Goal: Task Accomplishment & Management: Complete application form

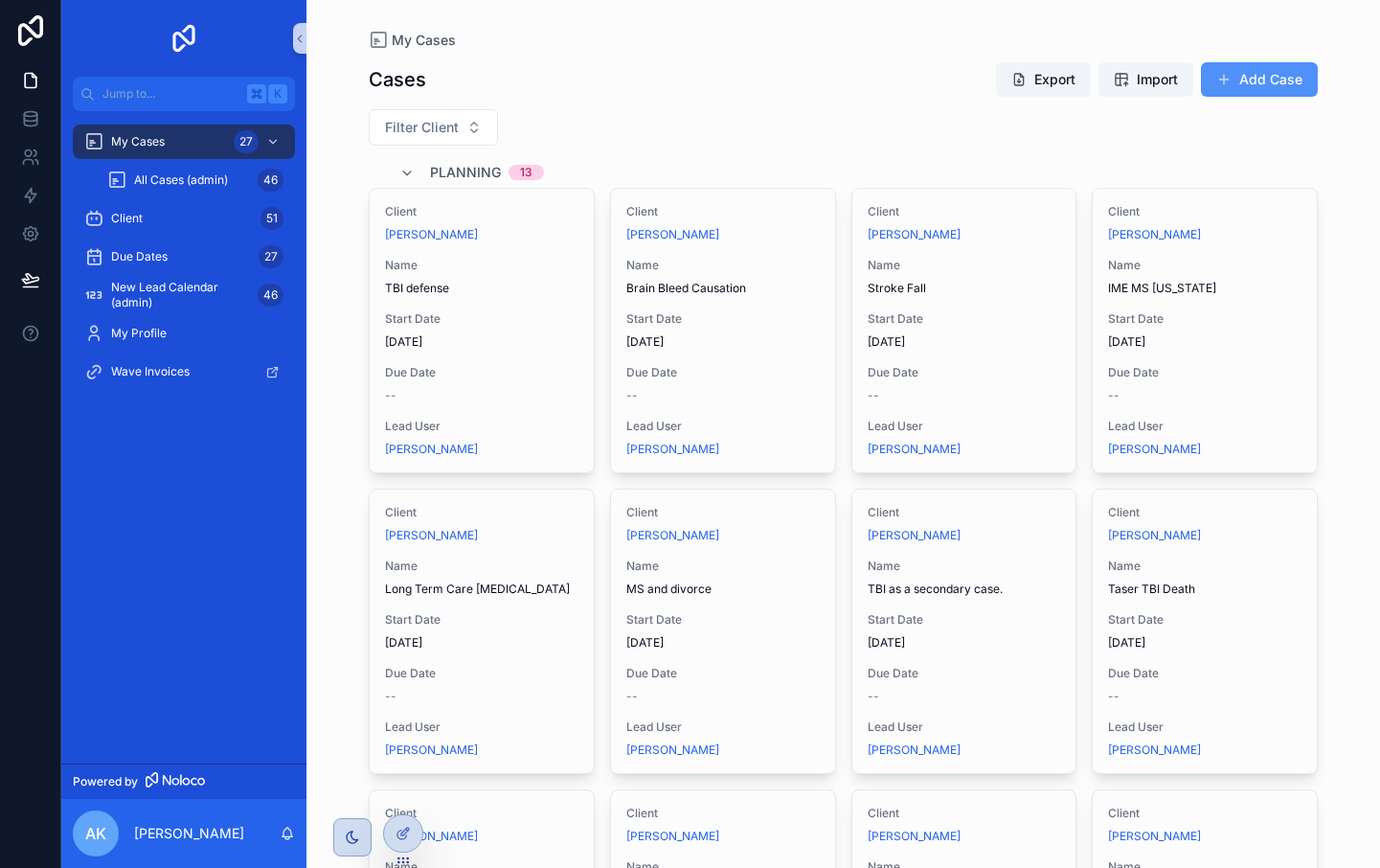
click at [920, 86] on button "Add Case" at bounding box center [1260, 79] width 117 height 34
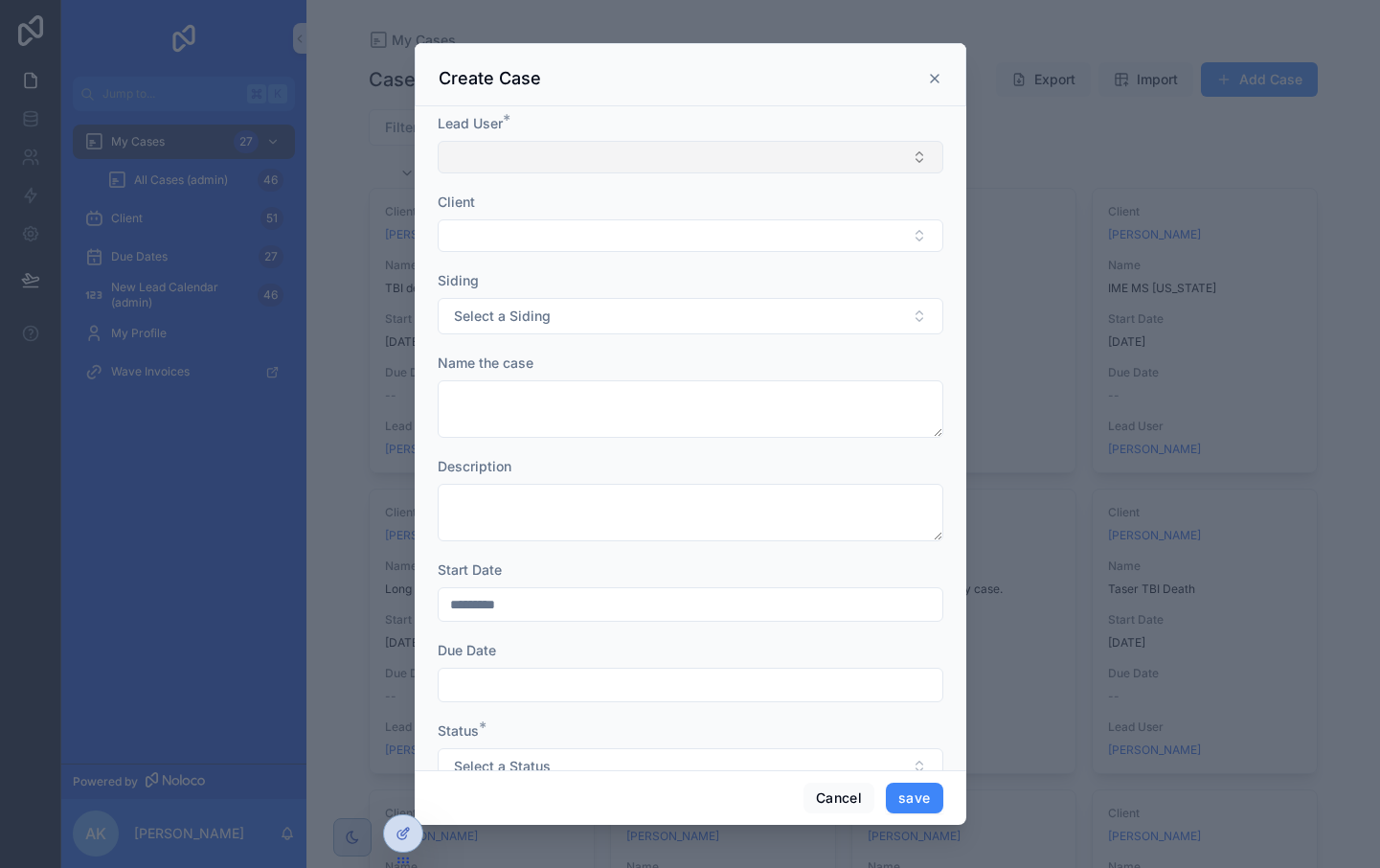
click at [597, 163] on button "Select Button" at bounding box center [690, 156] width 505 height 32
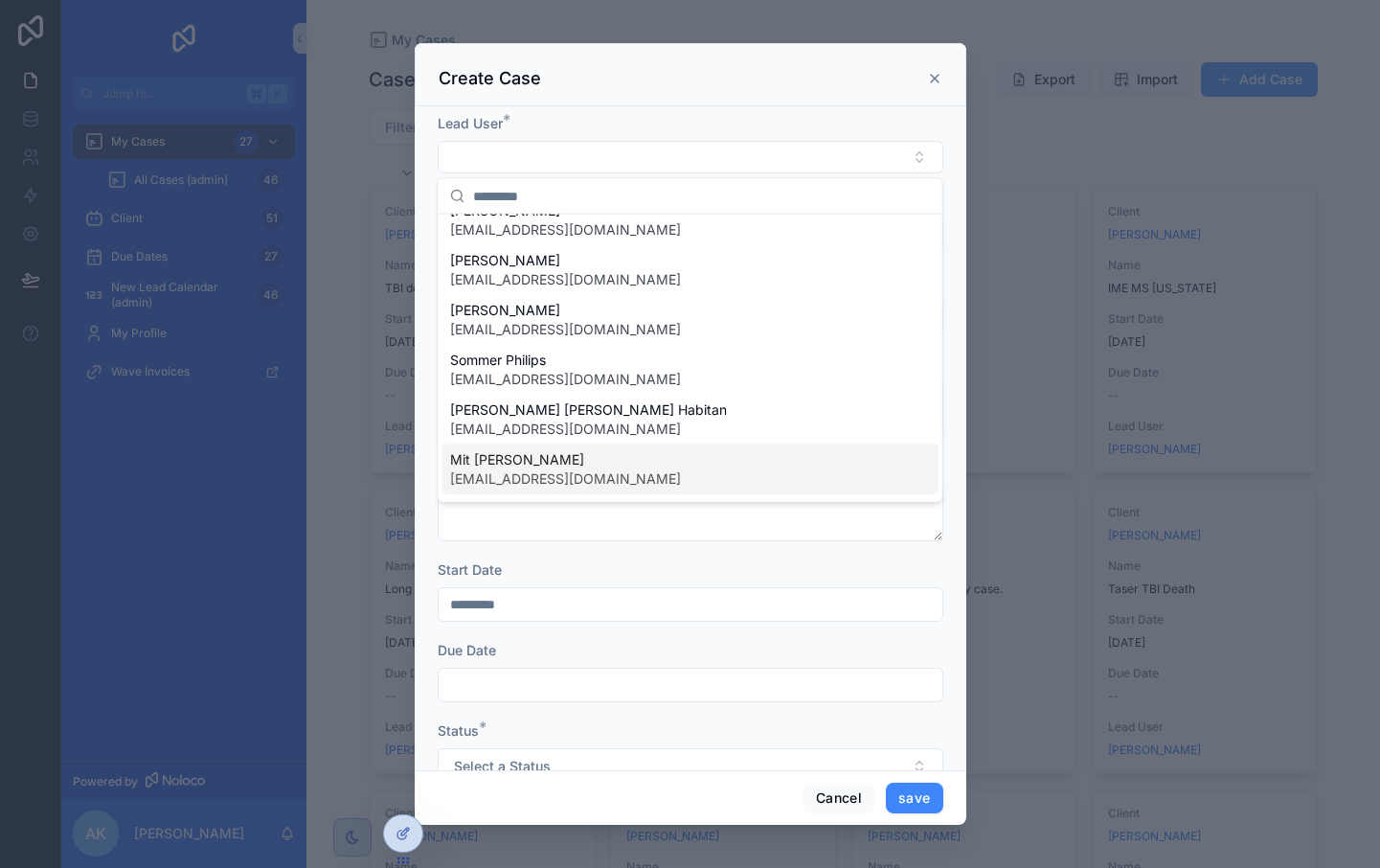
scroll to position [118, 0]
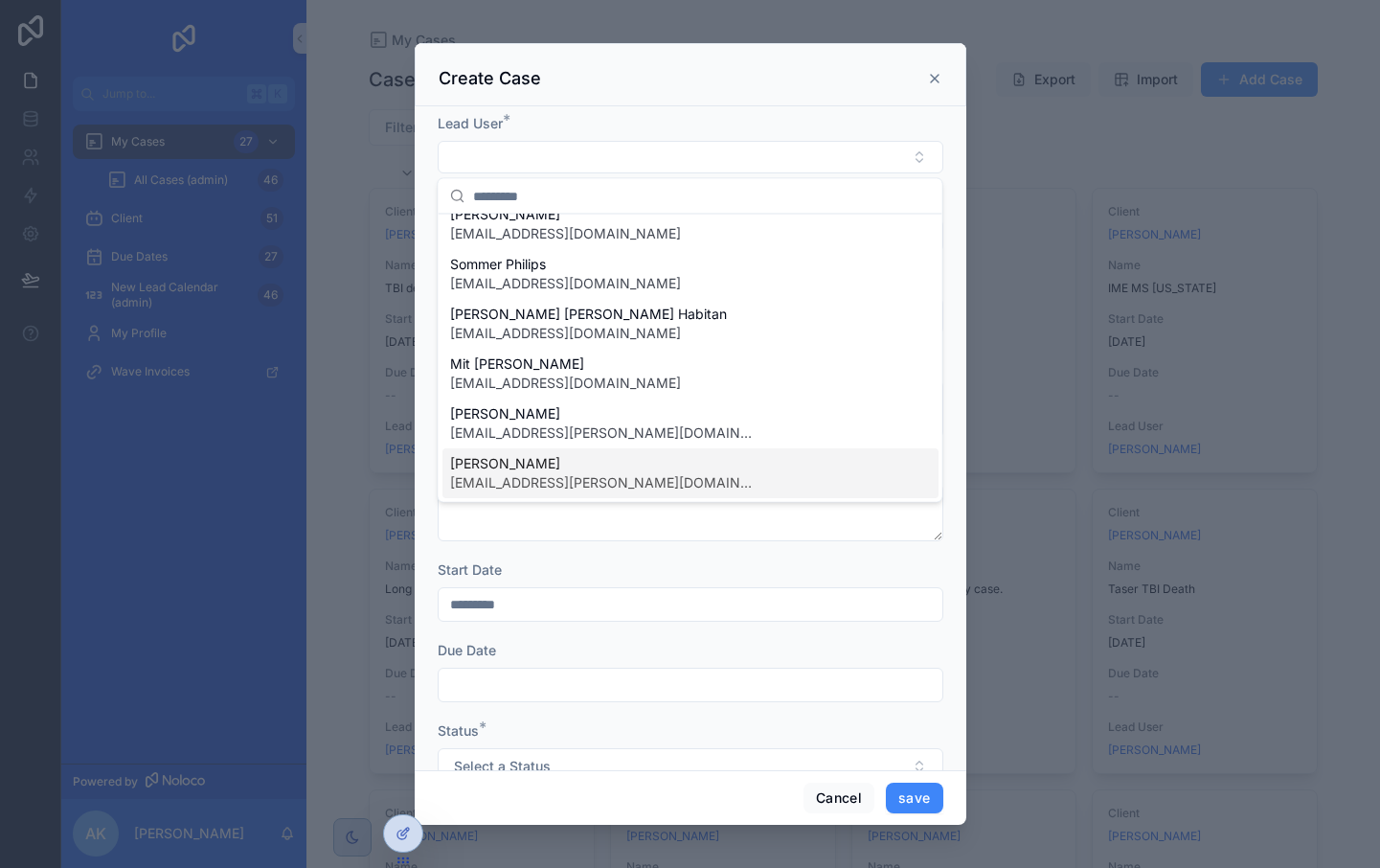
click at [592, 464] on span "[PERSON_NAME]" at bounding box center [604, 463] width 307 height 20
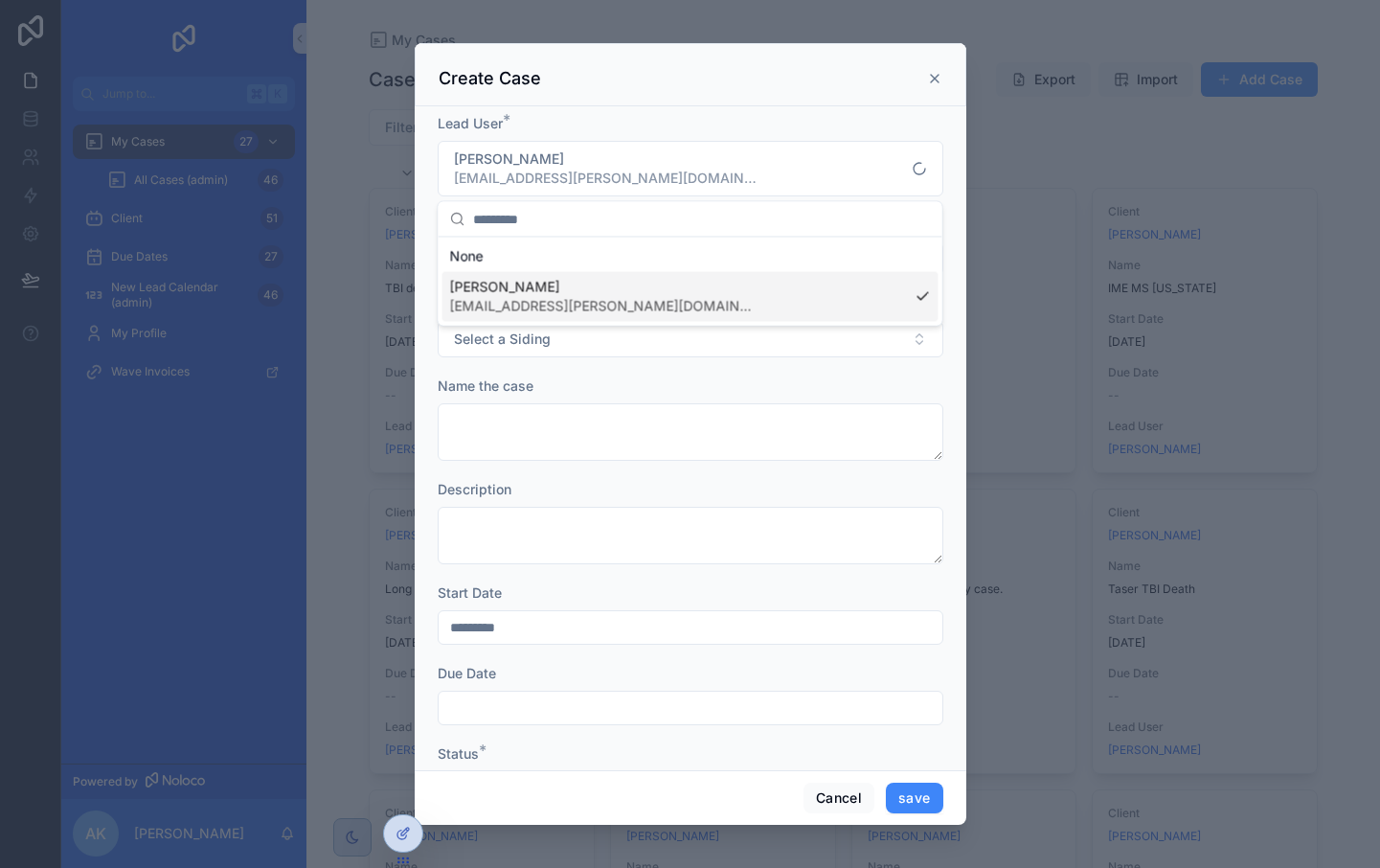
scroll to position [0, 0]
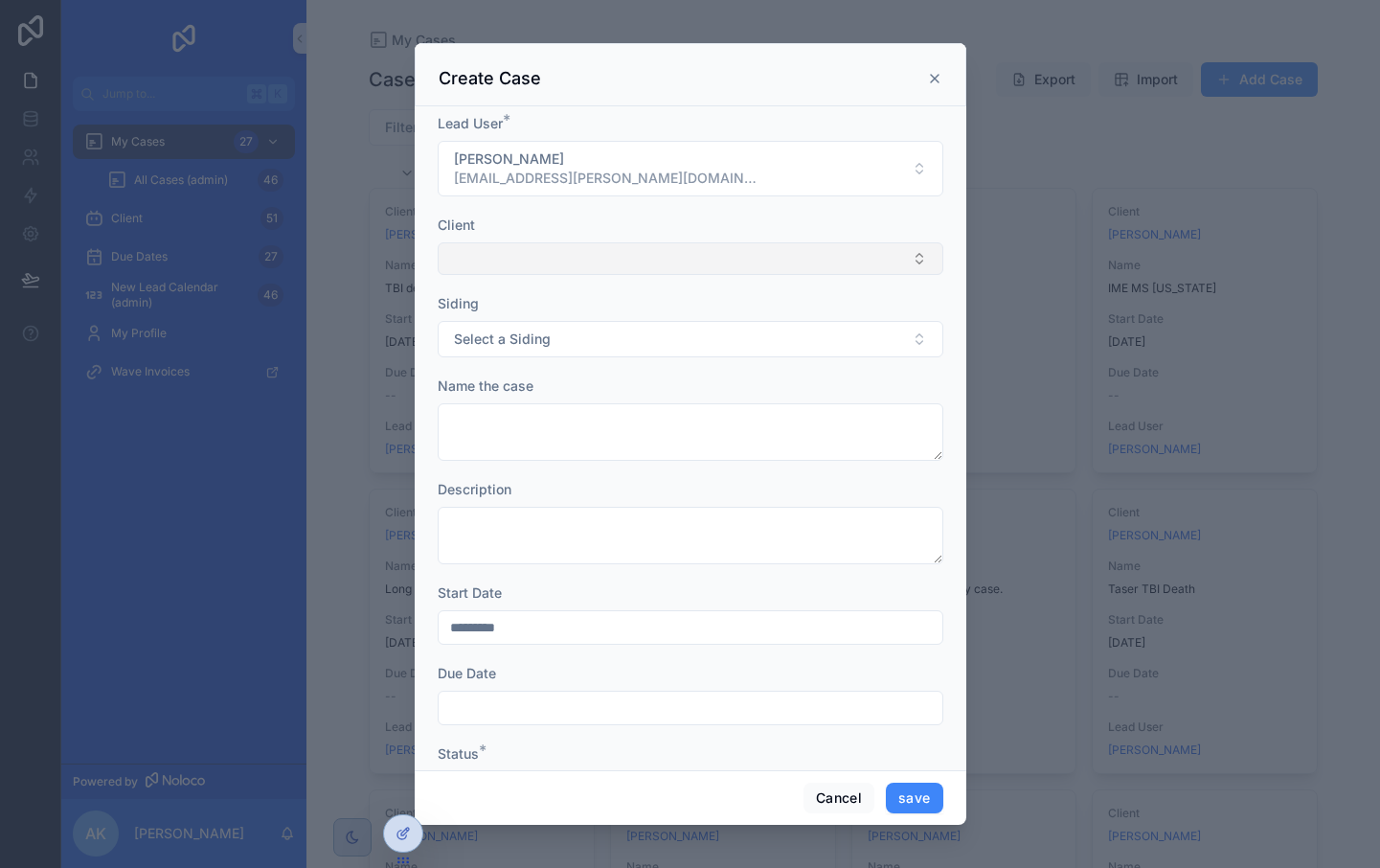
click at [537, 256] on button "Select Button" at bounding box center [690, 258] width 505 height 32
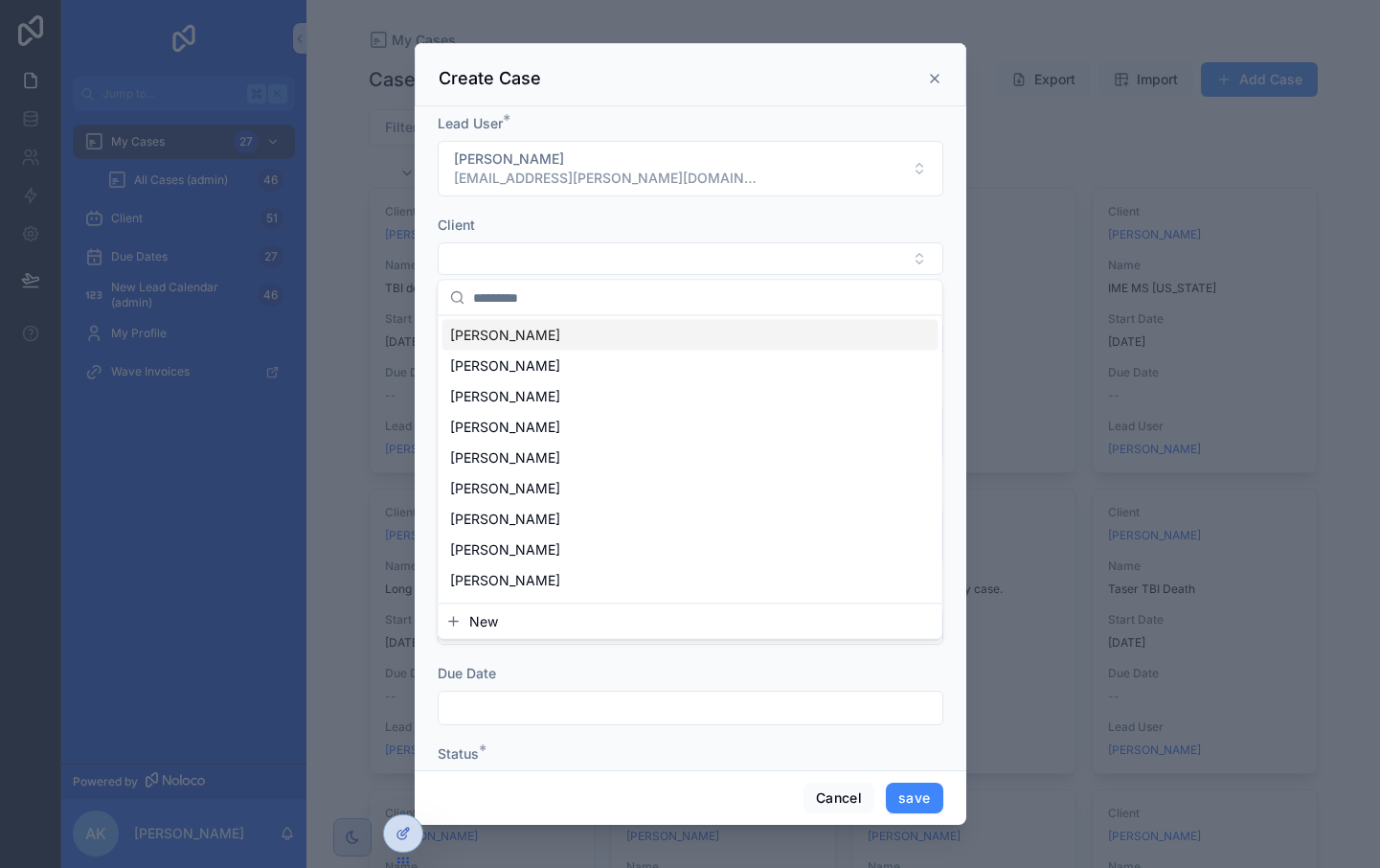
click at [920, 76] on icon "scrollable content" at bounding box center [934, 79] width 16 height 16
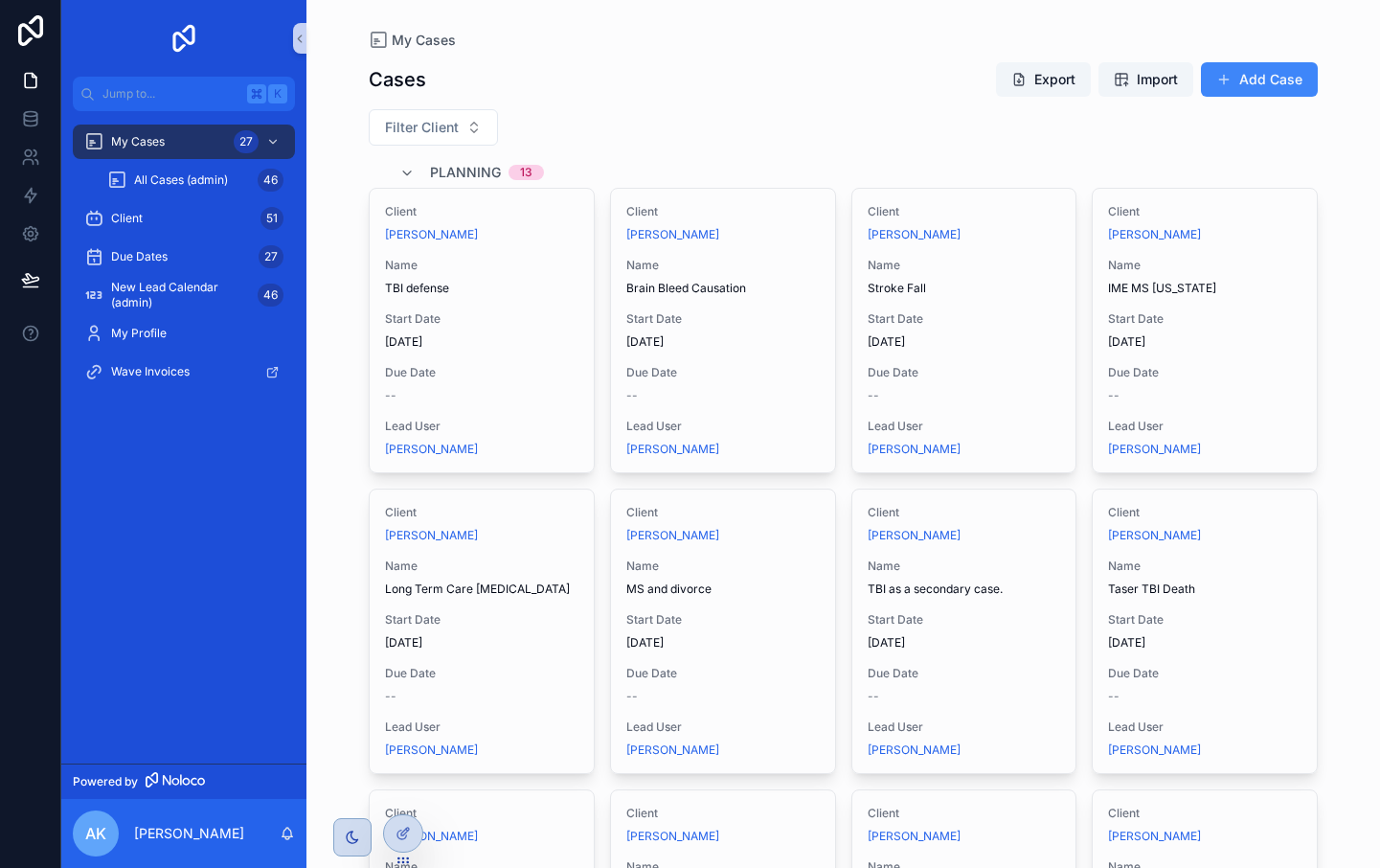
click at [603, 62] on div "Cases Export Import Add Case" at bounding box center [842, 79] width 949 height 36
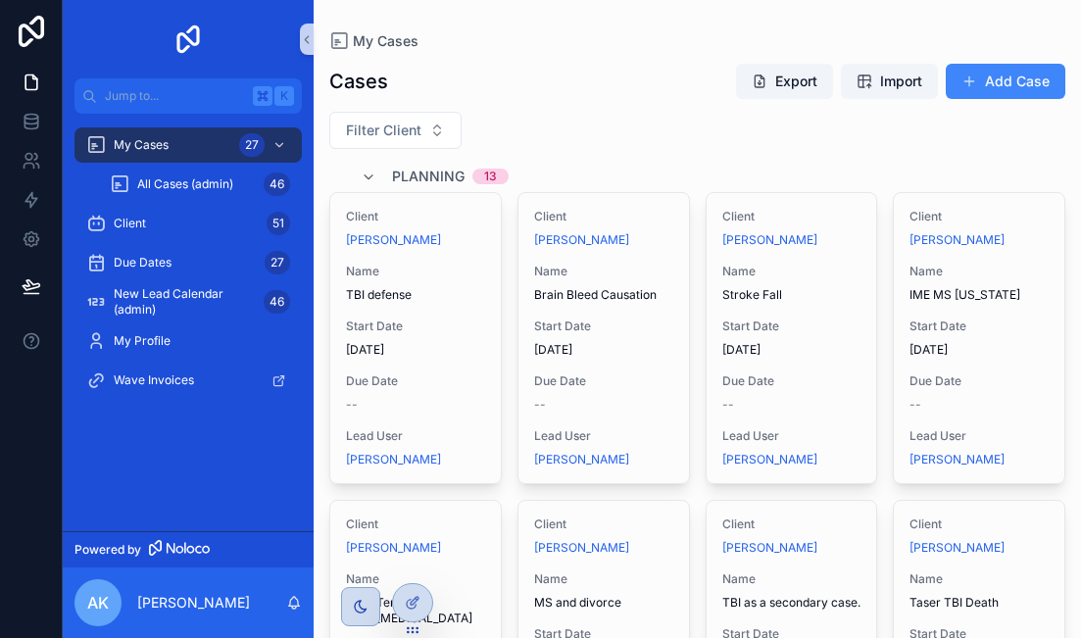
click at [618, 65] on div "Cases Export Import Add Case" at bounding box center [697, 81] width 736 height 37
